Goal: Transaction & Acquisition: Purchase product/service

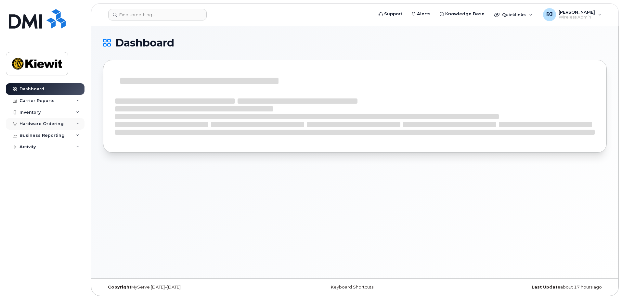
click at [45, 123] on div "Hardware Ordering" at bounding box center [42, 123] width 44 height 5
click at [30, 148] on div "Orders" at bounding box center [30, 148] width 16 height 6
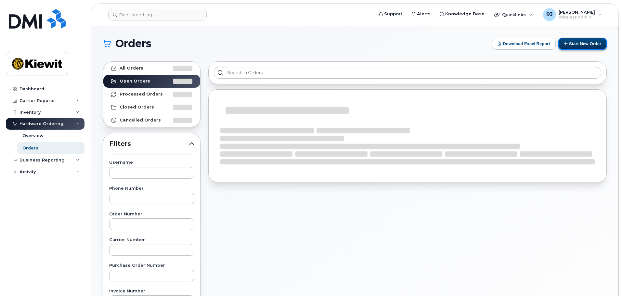
click at [571, 42] on button "Start New Order" at bounding box center [583, 44] width 48 height 12
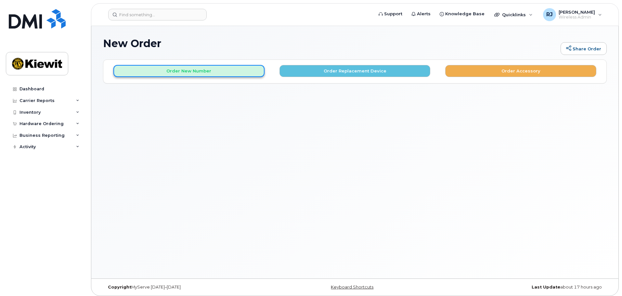
click at [209, 70] on button "Order New Number" at bounding box center [188, 71] width 151 height 12
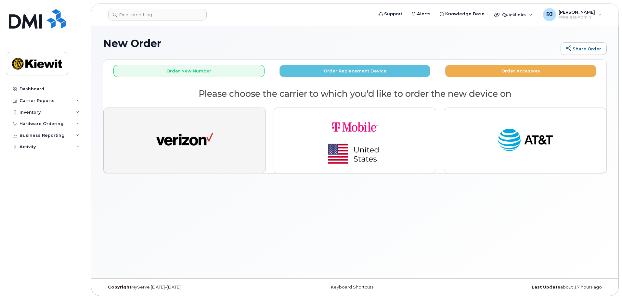
click at [201, 141] on img "button" at bounding box center [184, 140] width 57 height 29
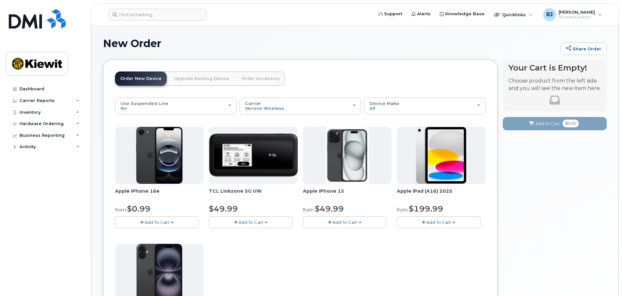
click at [437, 222] on span "Add To Cart" at bounding box center [439, 222] width 25 height 5
click at [434, 233] on link "$199.99 - 2 Year Activation (128GB)" at bounding box center [444, 235] width 90 height 8
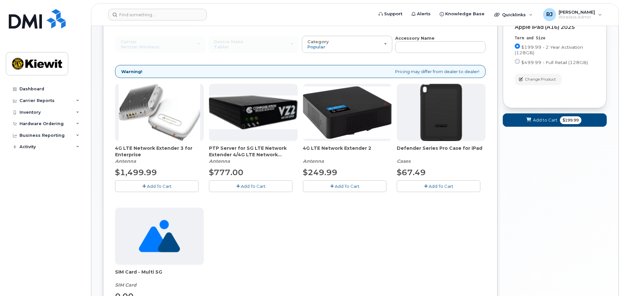
scroll to position [65, 0]
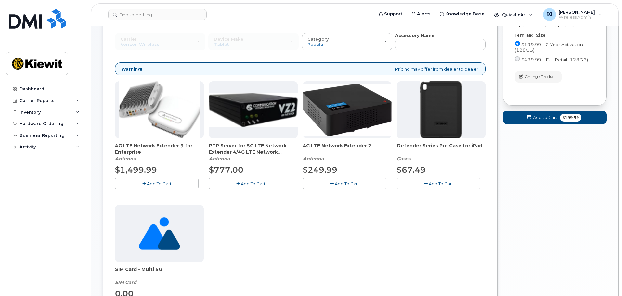
click at [428, 180] on button "Add To Cart" at bounding box center [439, 183] width 84 height 11
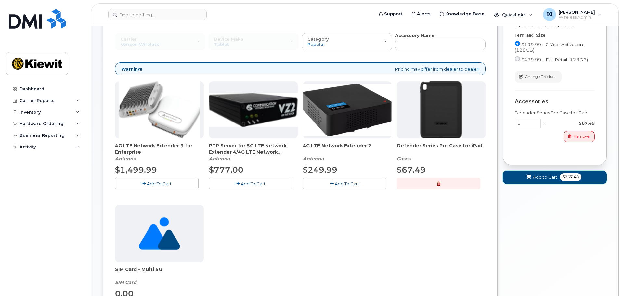
click at [547, 177] on span "Add to Cart" at bounding box center [545, 177] width 24 height 6
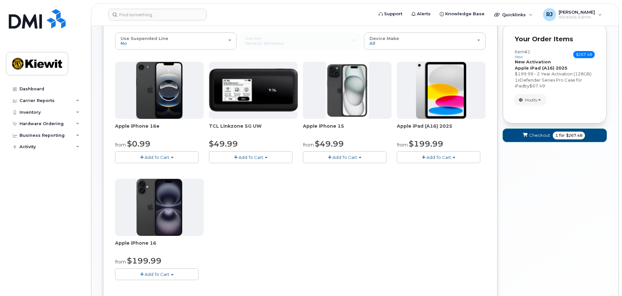
click at [541, 135] on span "Checkout" at bounding box center [539, 135] width 21 height 6
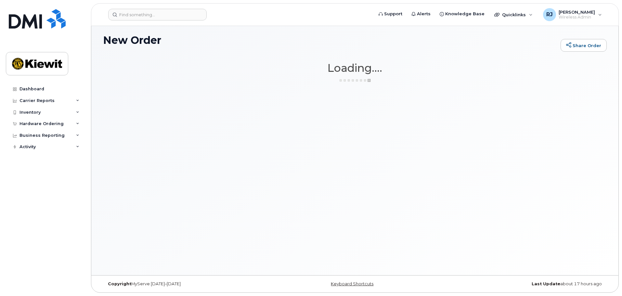
scroll to position [3, 0]
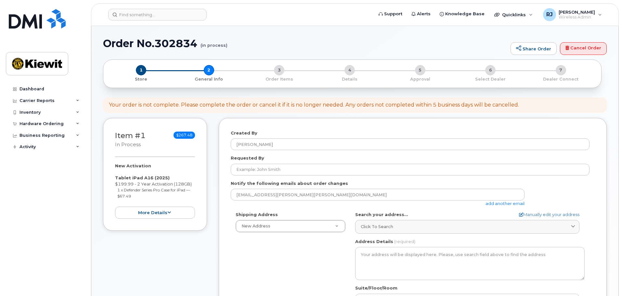
select select
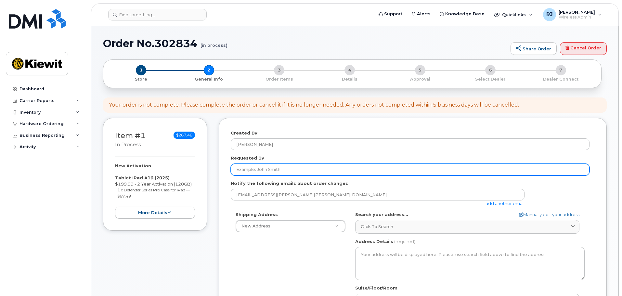
click at [292, 171] on input "Requested By" at bounding box center [410, 170] width 359 height 12
type input "[PERSON_NAME]"
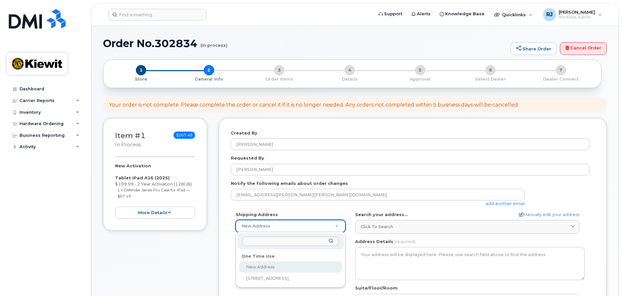
select select
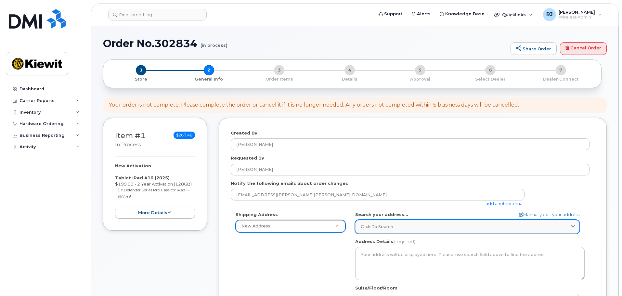
click at [394, 224] on div "Click to search" at bounding box center [467, 227] width 213 height 6
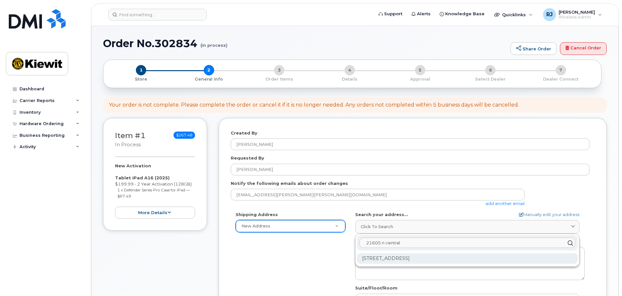
type input "21605 n central"
click at [420, 258] on div "21605 N Central Ave Phoenix AZ 85024-5103" at bounding box center [467, 258] width 221 height 11
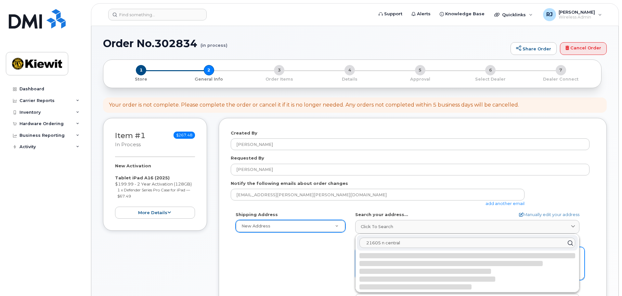
select select
type textarea "21605 N Central Ave PHOENIX AZ 85024-5103 UNITED STATES"
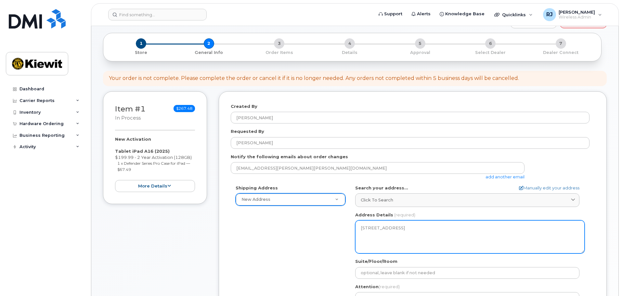
scroll to position [98, 0]
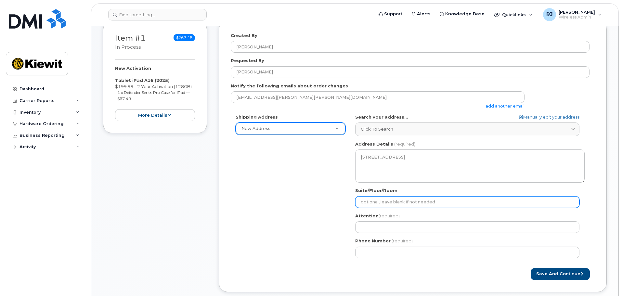
click at [411, 203] on input "Suite/Floor/Room" at bounding box center [467, 202] width 224 height 12
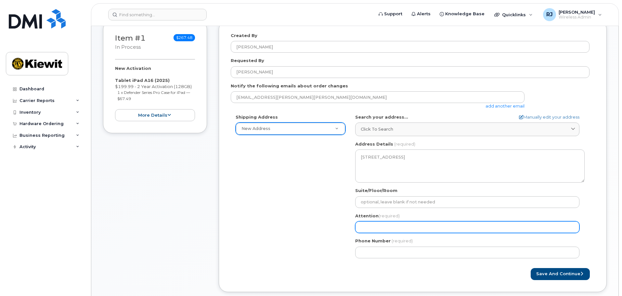
click at [369, 229] on input "Attention (required)" at bounding box center [467, 227] width 224 height 12
select select
type input "C"
select select
type input "Co"
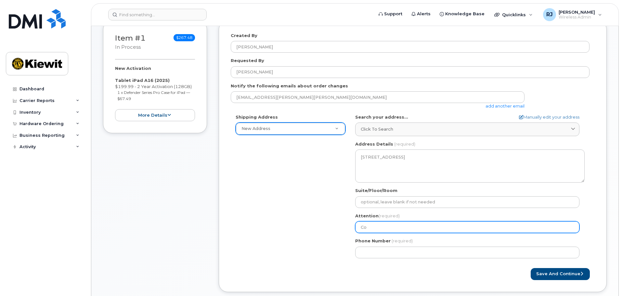
select select
type input "Cod"
select select
type input "Cody"
select select
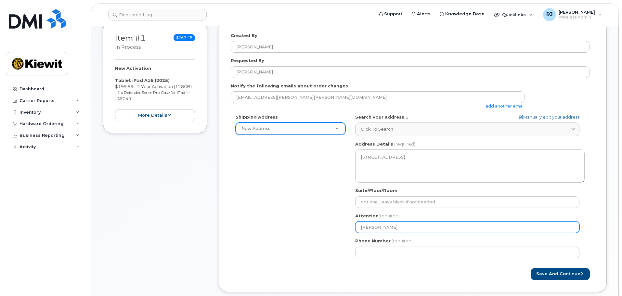
type input "Cody h"
select select
type input "Cody he"
select select
type input "Cody hes"
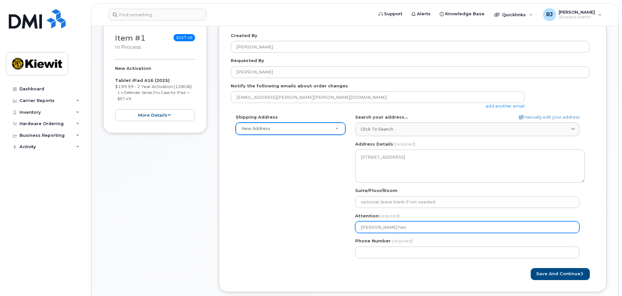
select select
type input "Cody hest"
select select
type input "Cody heste"
select select
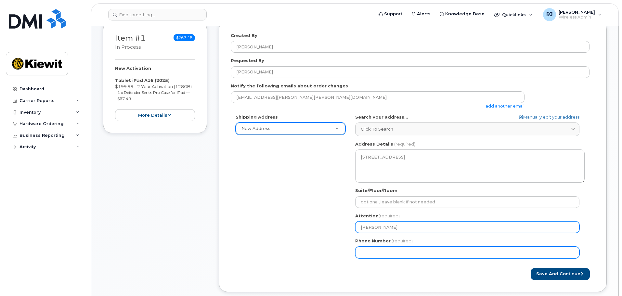
type input "[PERSON_NAME]"
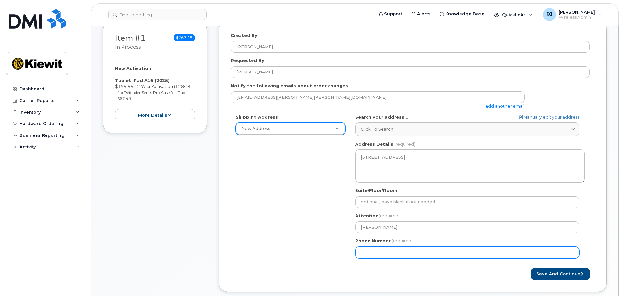
click at [364, 252] on input "Phone Number" at bounding box center [467, 253] width 224 height 12
type input "602989969"
select select
type input "6029899696"
select select
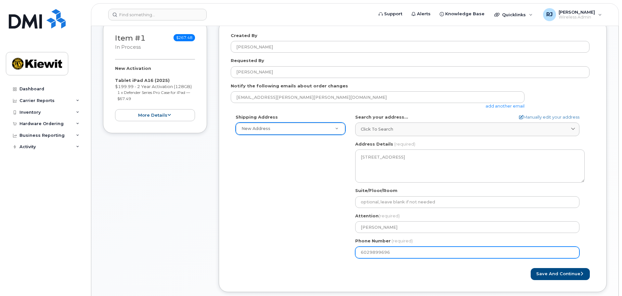
type input "602989969"
select select
type input "6029899693"
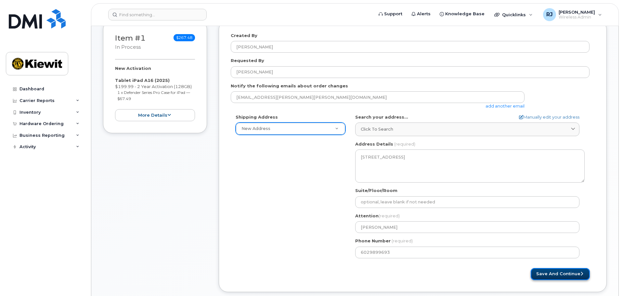
click at [559, 276] on button "Save and Continue" at bounding box center [560, 274] width 59 height 12
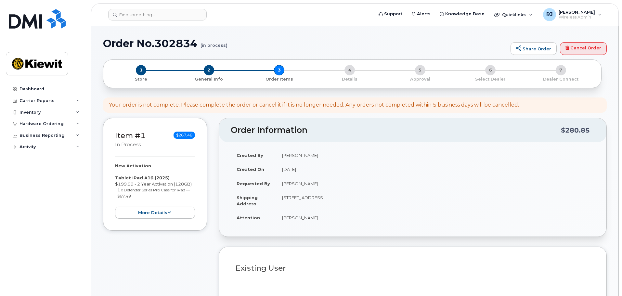
select select
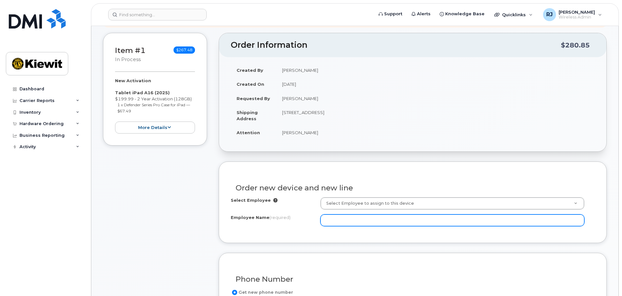
scroll to position [98, 0]
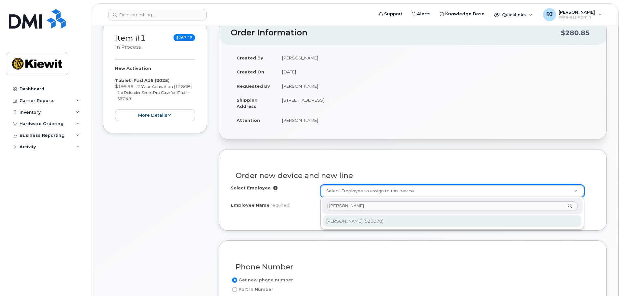
type input "cody hester"
type input "2164820"
type input "[PERSON_NAME]"
type input "21605 North Central Avenue"
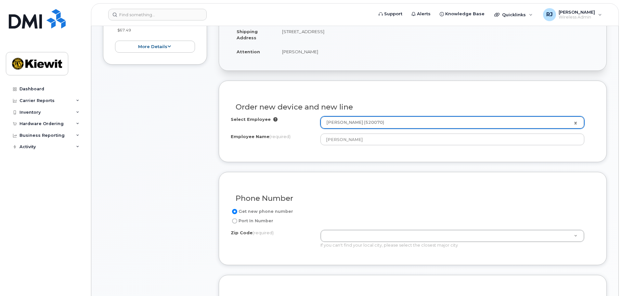
scroll to position [195, 0]
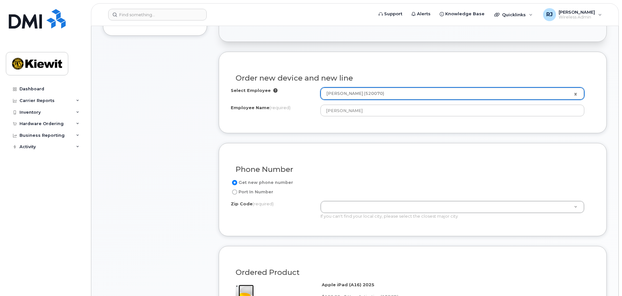
click at [235, 191] on input "Port In Number" at bounding box center [234, 192] width 5 height 5
radio input "true"
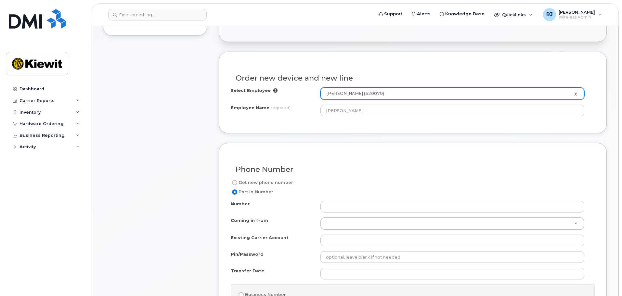
click at [235, 181] on input "Get new phone number" at bounding box center [234, 182] width 5 height 5
radio input "true"
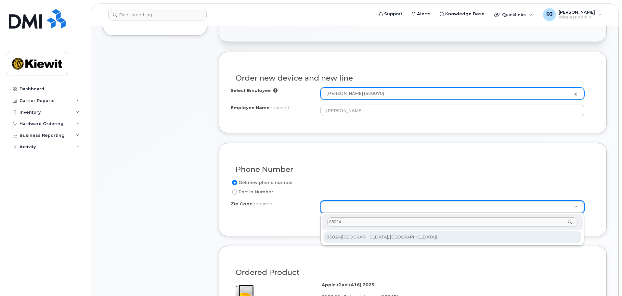
type input "85024"
type input "85024 (Phoenix, AZ)"
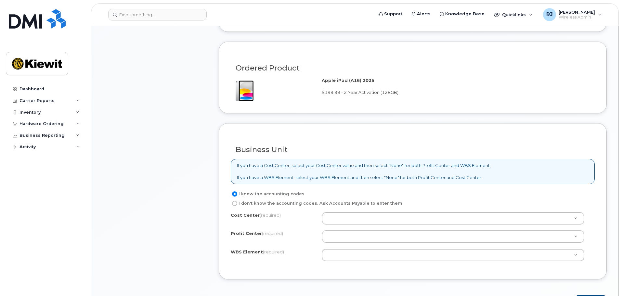
scroll to position [423, 0]
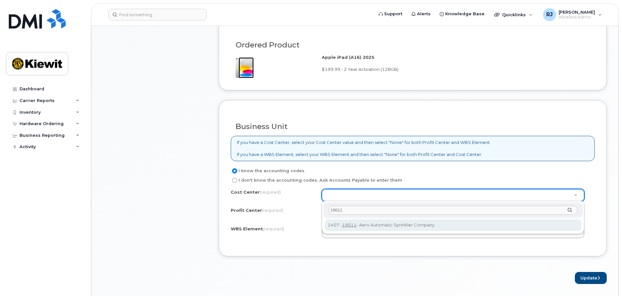
type input "19011"
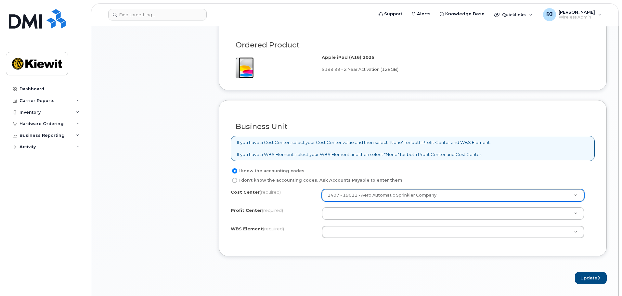
click at [347, 205] on div "Cost Center (required) 1407 - 19011 - Aero Automatic Sprinkler Company 19011 Pr…" at bounding box center [413, 216] width 364 height 55
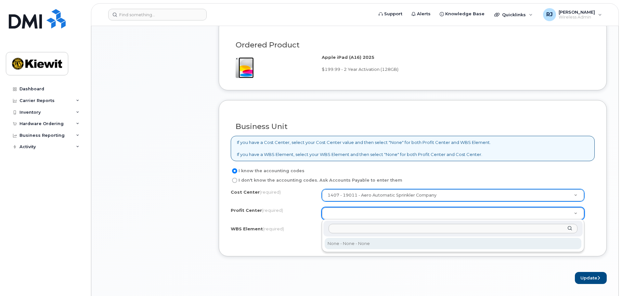
select select "None"
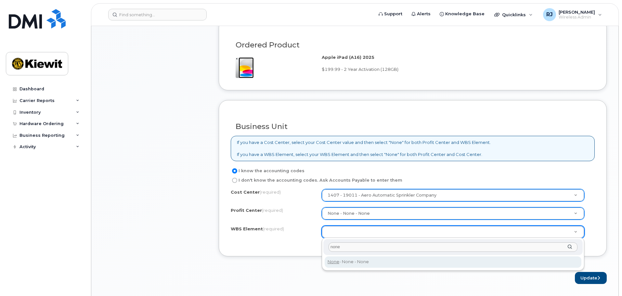
type input "none"
type input "None"
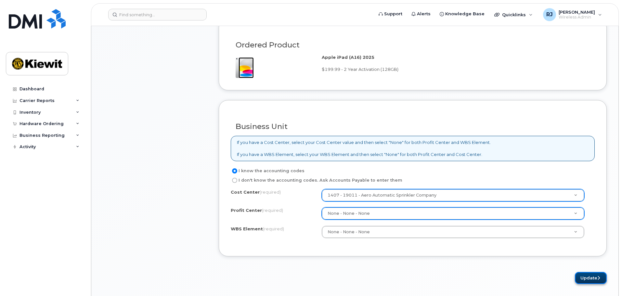
click at [581, 280] on button "Update" at bounding box center [591, 278] width 32 height 12
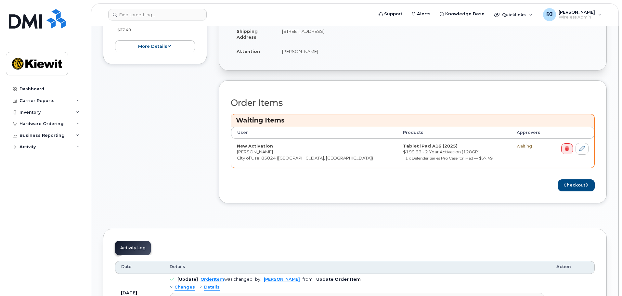
scroll to position [195, 0]
click at [574, 184] on button "Checkout" at bounding box center [576, 185] width 37 height 12
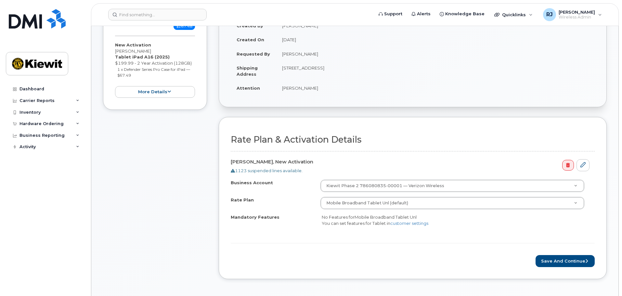
scroll to position [130, 0]
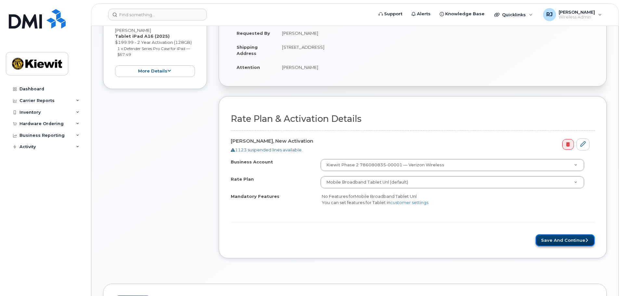
click at [561, 242] on button "Save and Continue" at bounding box center [565, 240] width 59 height 12
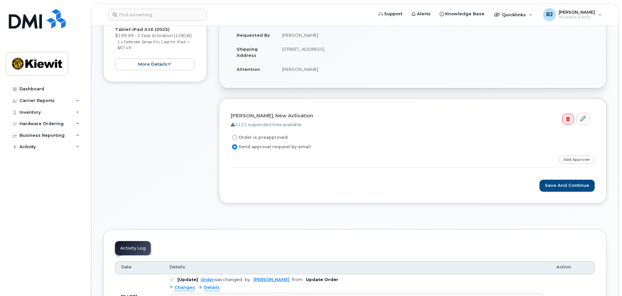
scroll to position [130, 0]
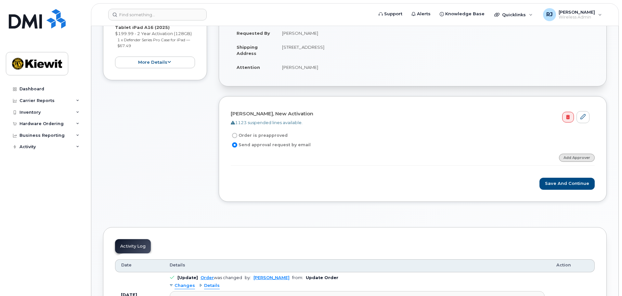
click at [572, 159] on link "Add Approver" at bounding box center [577, 158] width 36 height 8
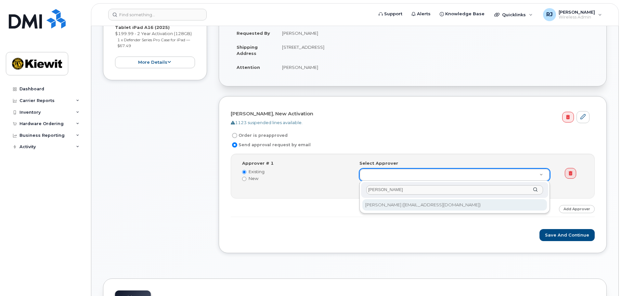
type input "[PERSON_NAME]"
type input "2152722"
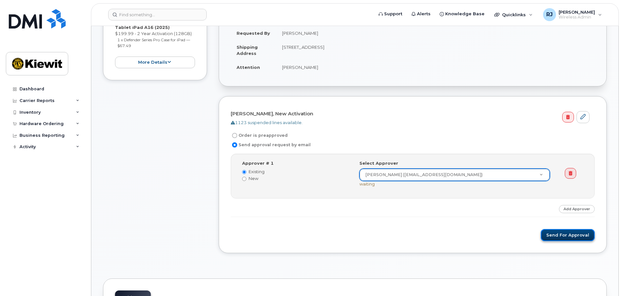
click at [564, 233] on button "Send for Approval" at bounding box center [568, 235] width 54 height 12
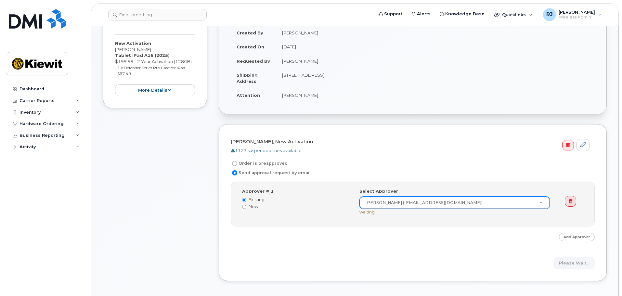
scroll to position [65, 0]
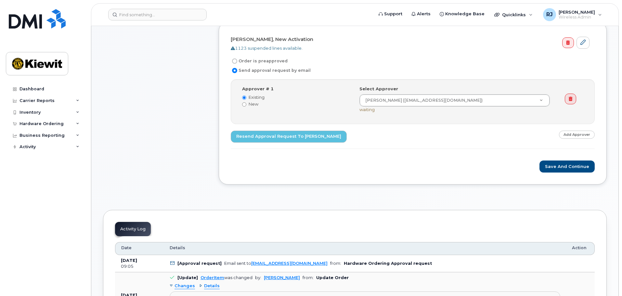
scroll to position [260, 0]
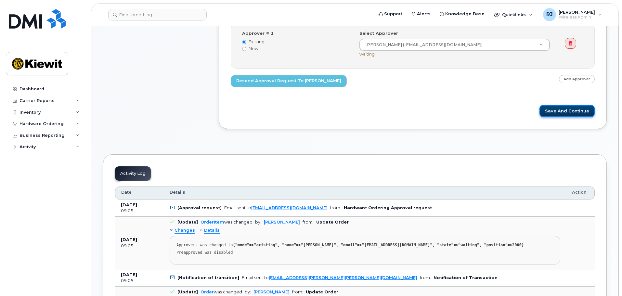
click at [564, 112] on button "Save and Continue" at bounding box center [567, 111] width 55 height 12
